Goal: Navigation & Orientation: Understand site structure

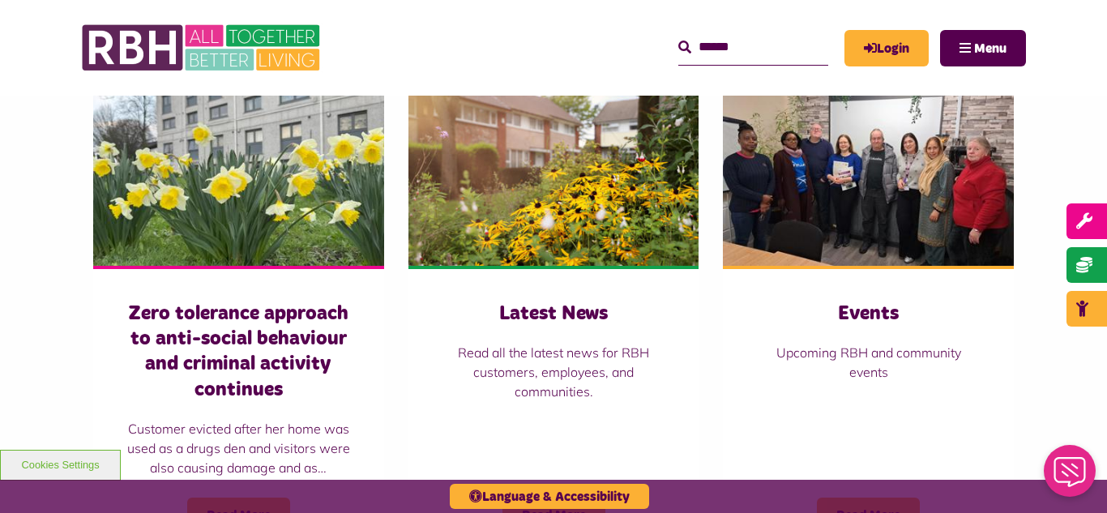
scroll to position [1135, 0]
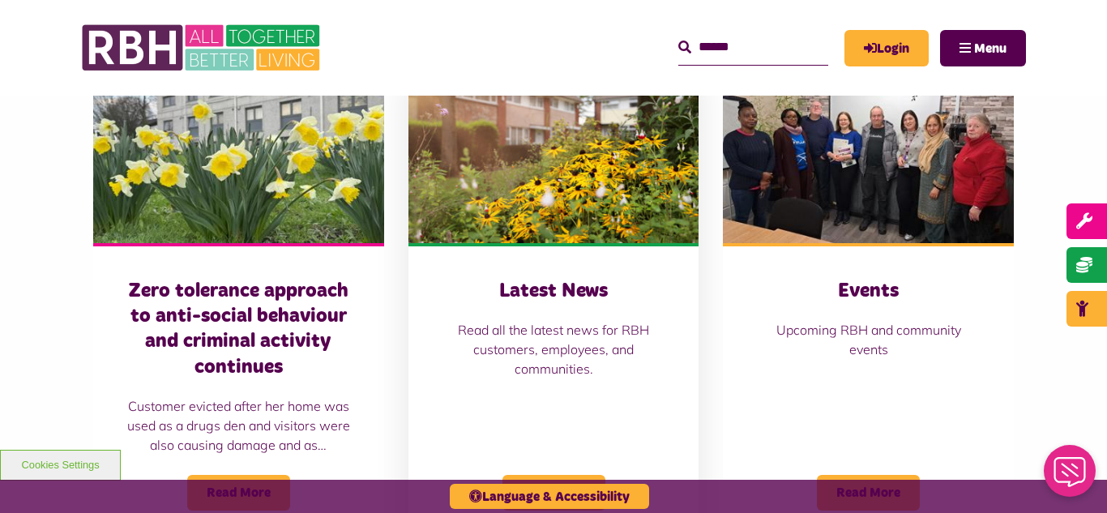
click at [529, 214] on img at bounding box center [554, 153] width 291 height 182
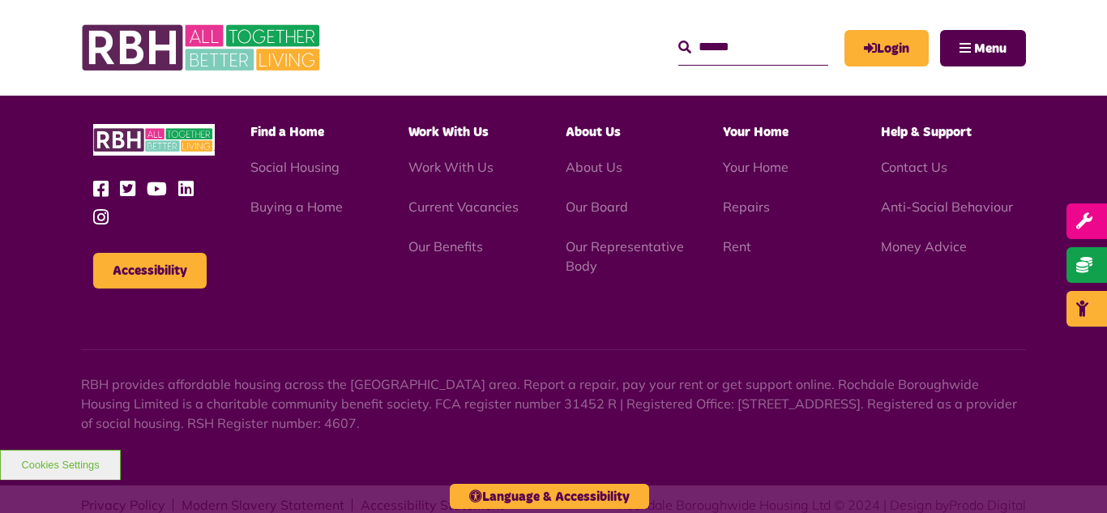
scroll to position [1765, 0]
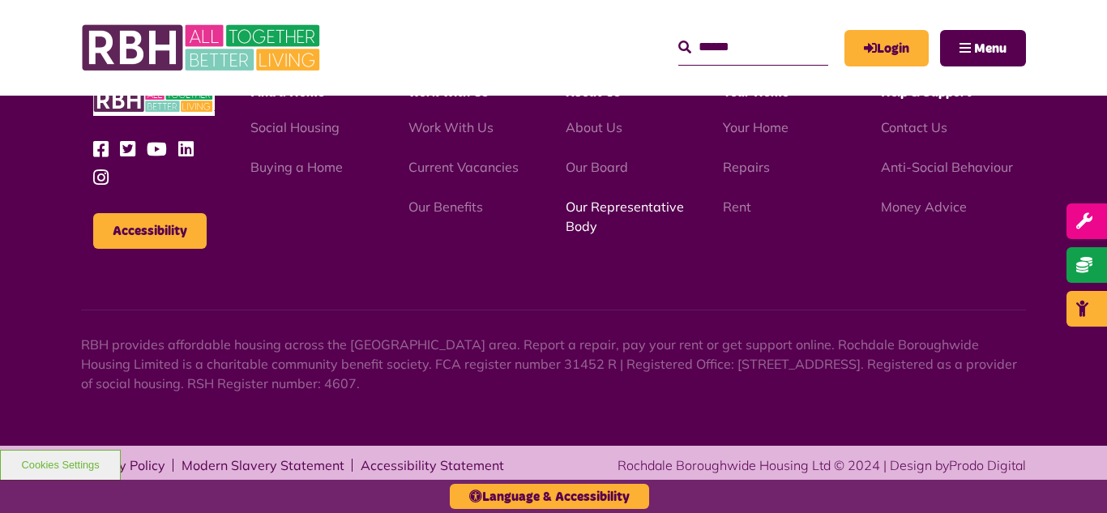
click at [611, 209] on link "Our Representative Body" at bounding box center [625, 217] width 118 height 36
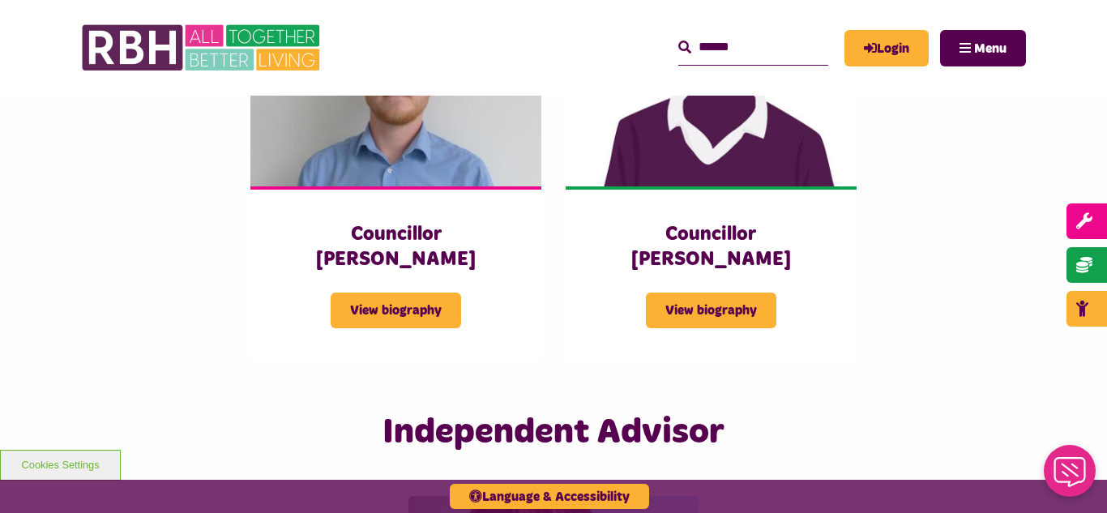
scroll to position [3664, 0]
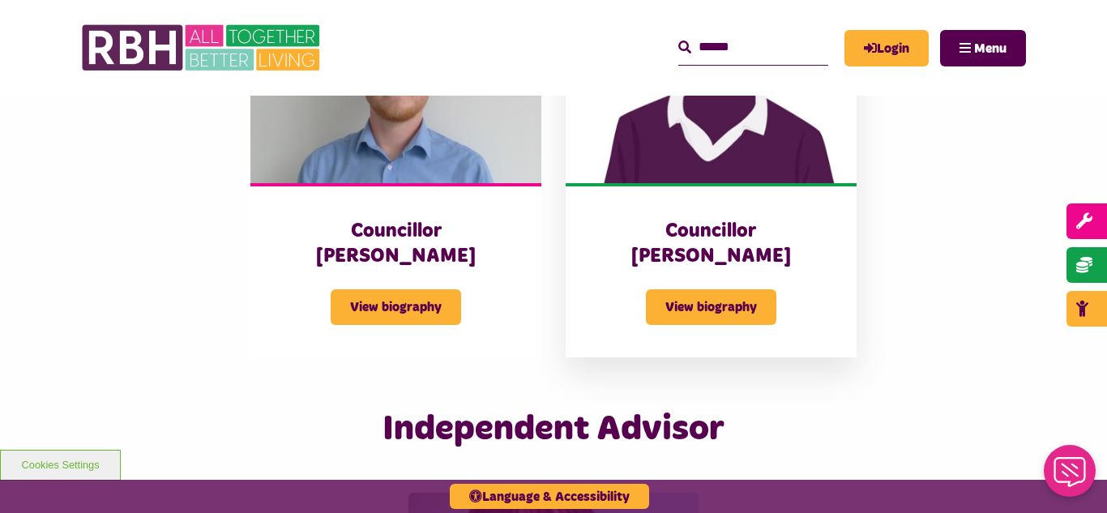
click at [687, 132] on img at bounding box center [711, 93] width 291 height 182
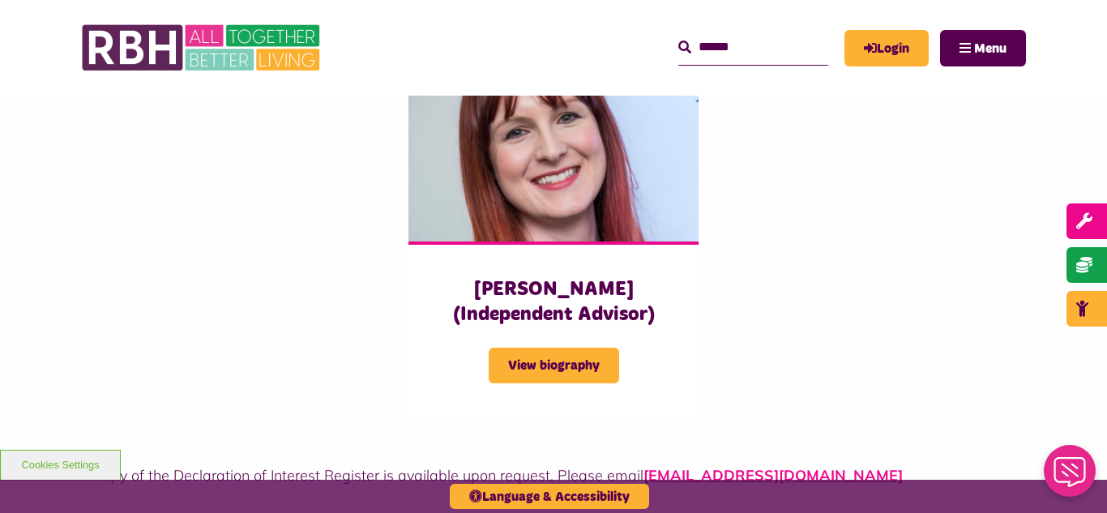
scroll to position [4097, 0]
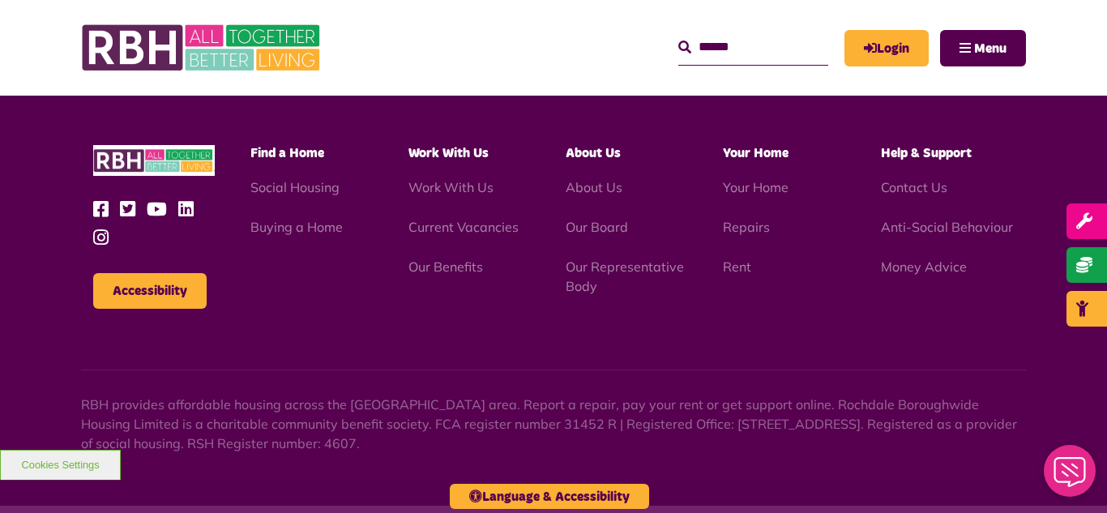
scroll to position [4258, 0]
